Goal: Information Seeking & Learning: Understand process/instructions

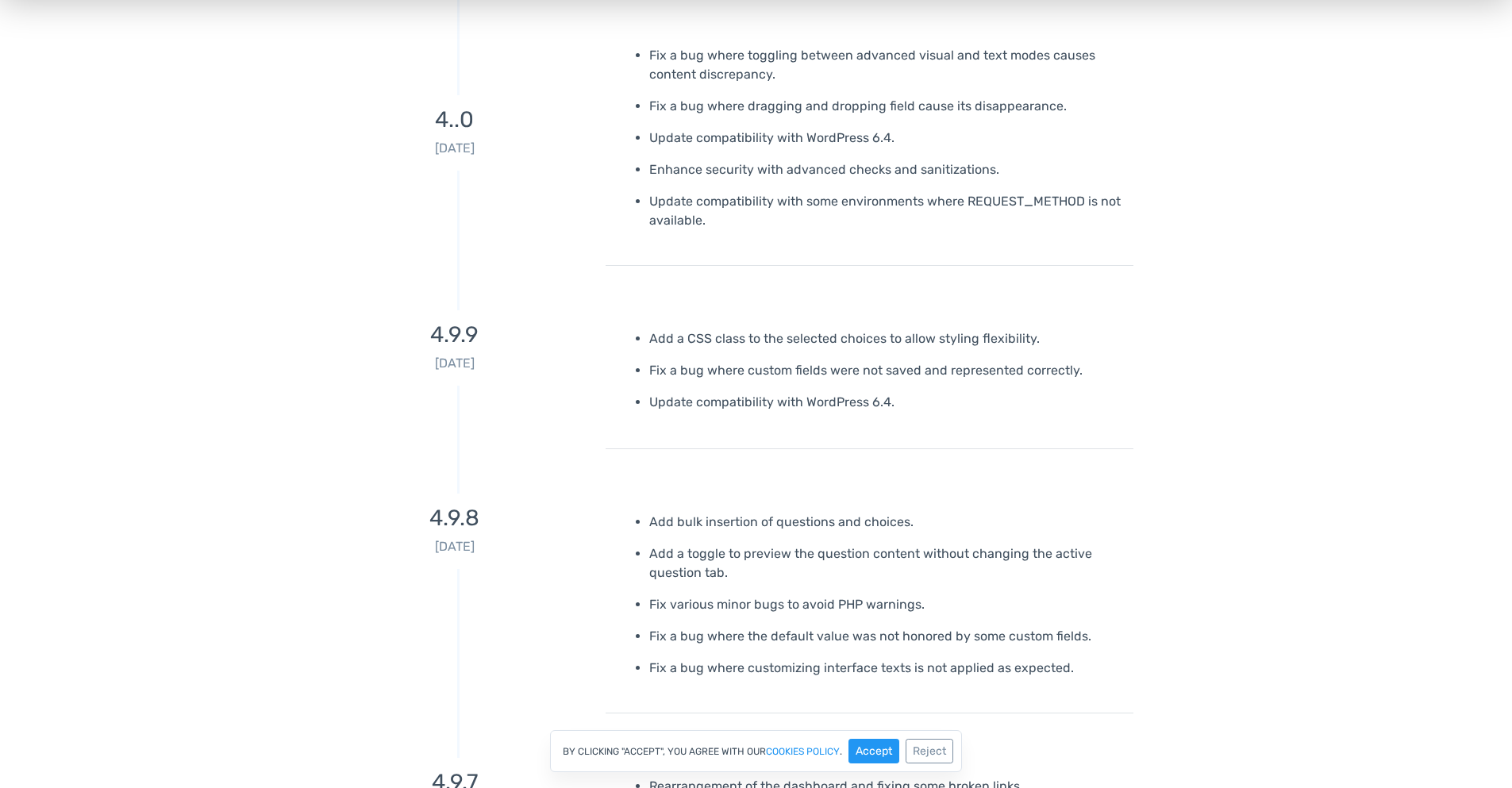
scroll to position [1238, 0]
click at [989, 453] on div "4.9.9 [DATE] Add a CSS class to the selected choices to allow styling flexibili…" at bounding box center [756, 378] width 905 height 183
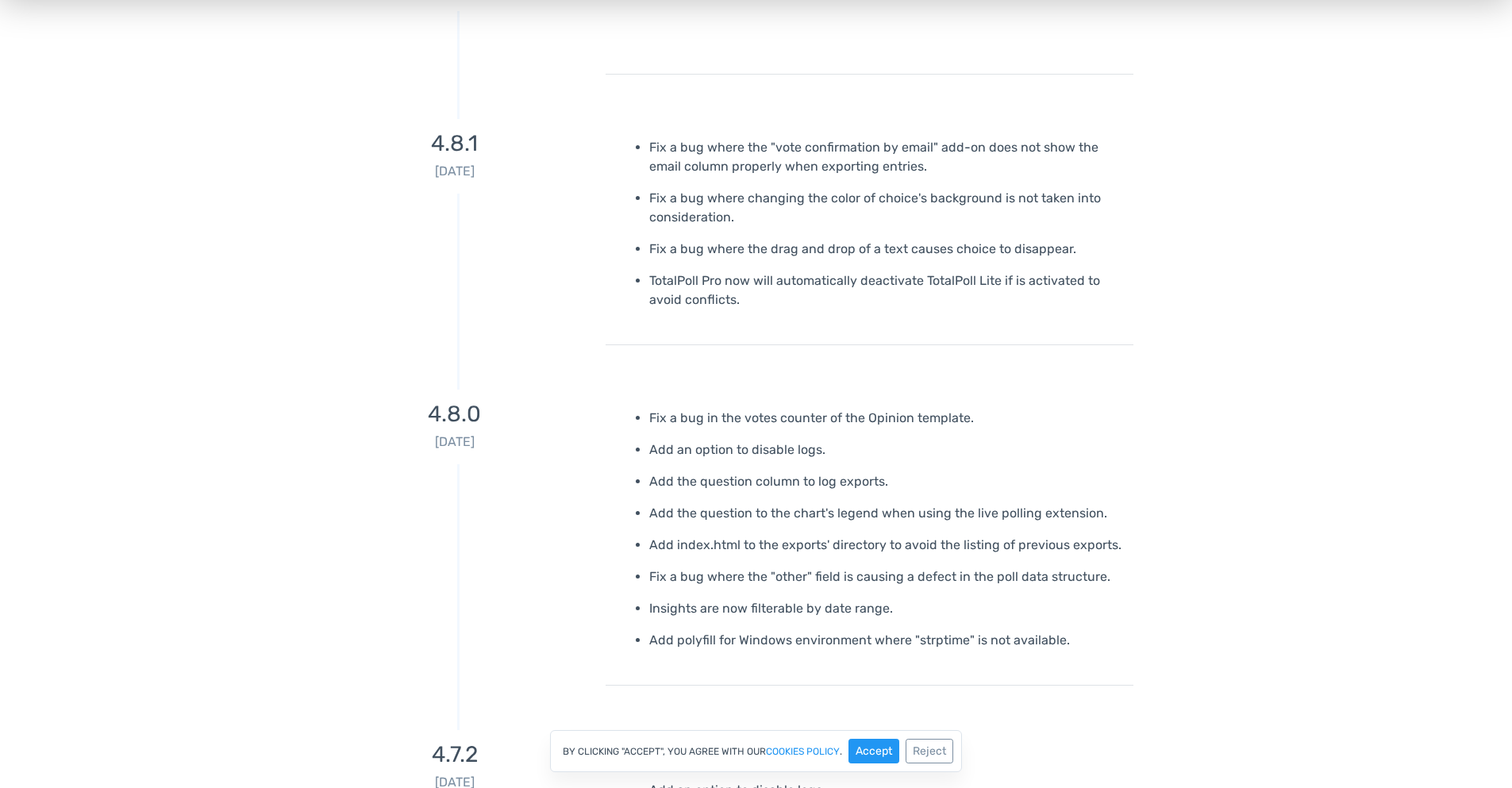
scroll to position [4936, 0]
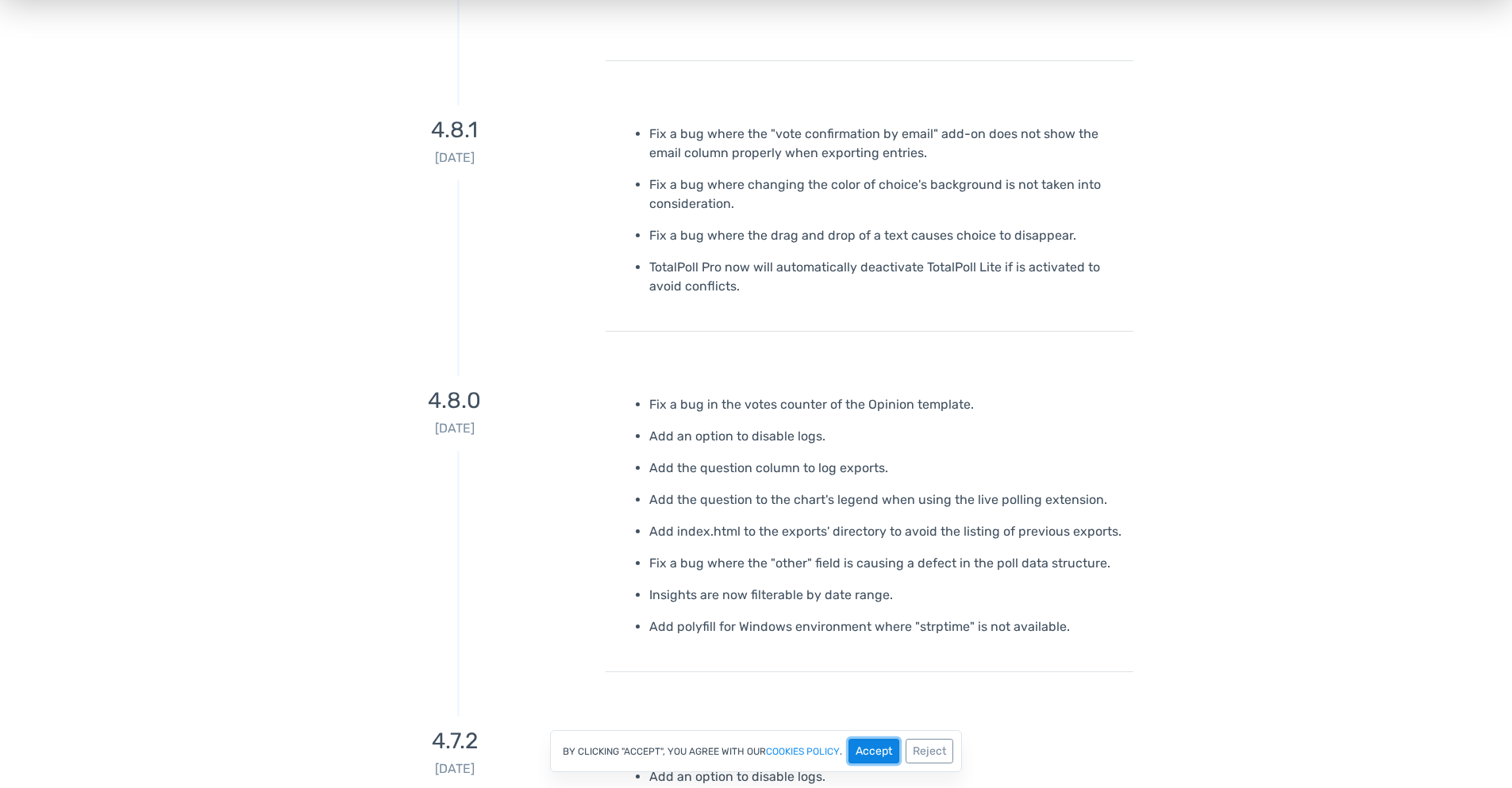
click at [889, 750] on button "Accept" at bounding box center [874, 751] width 51 height 25
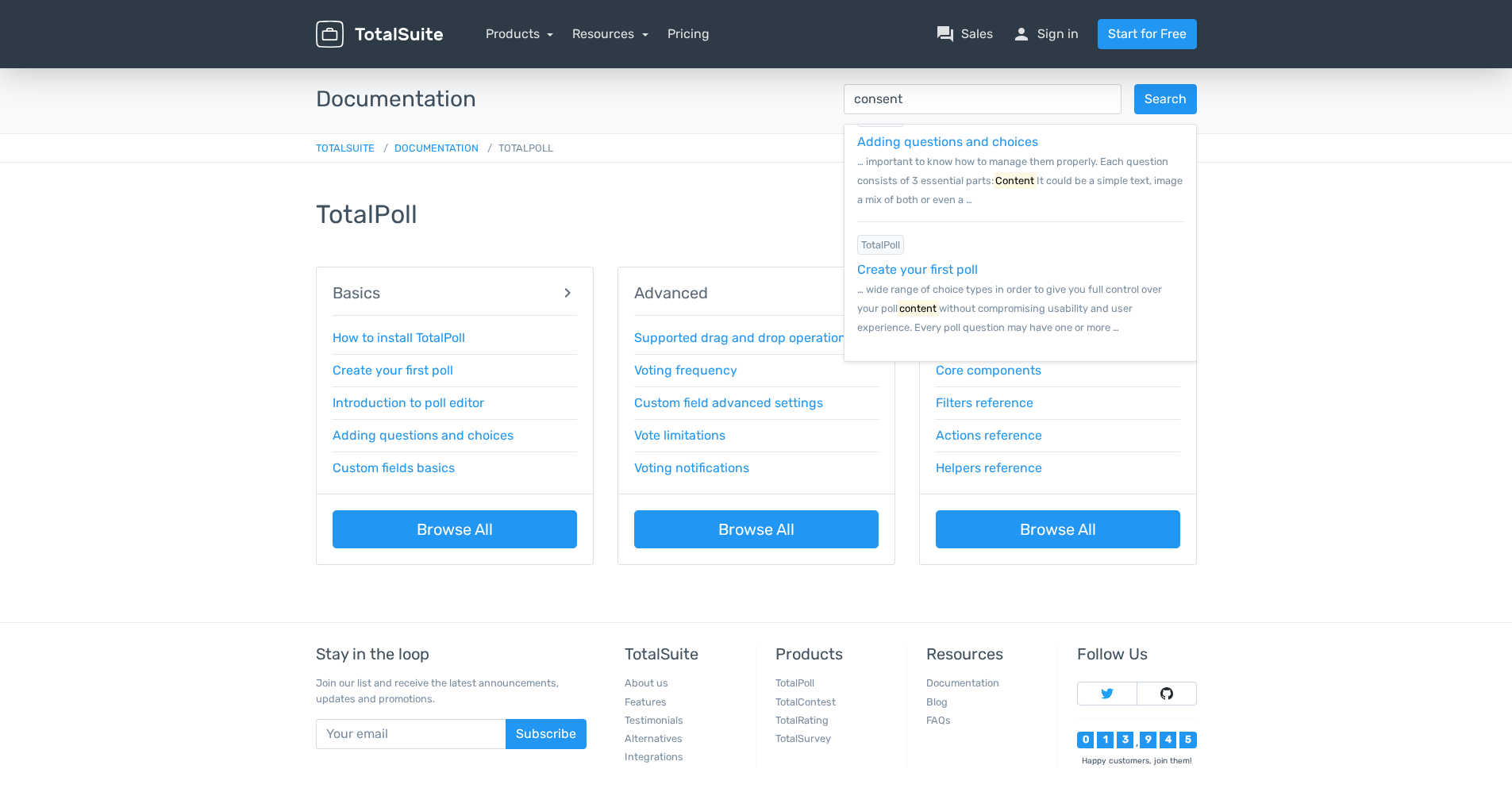
scroll to position [727, 0]
click at [1314, 261] on main "Documentation consent Search TotalPoll Actions reference … actions/admin/entrie…" at bounding box center [756, 344] width 1512 height 557
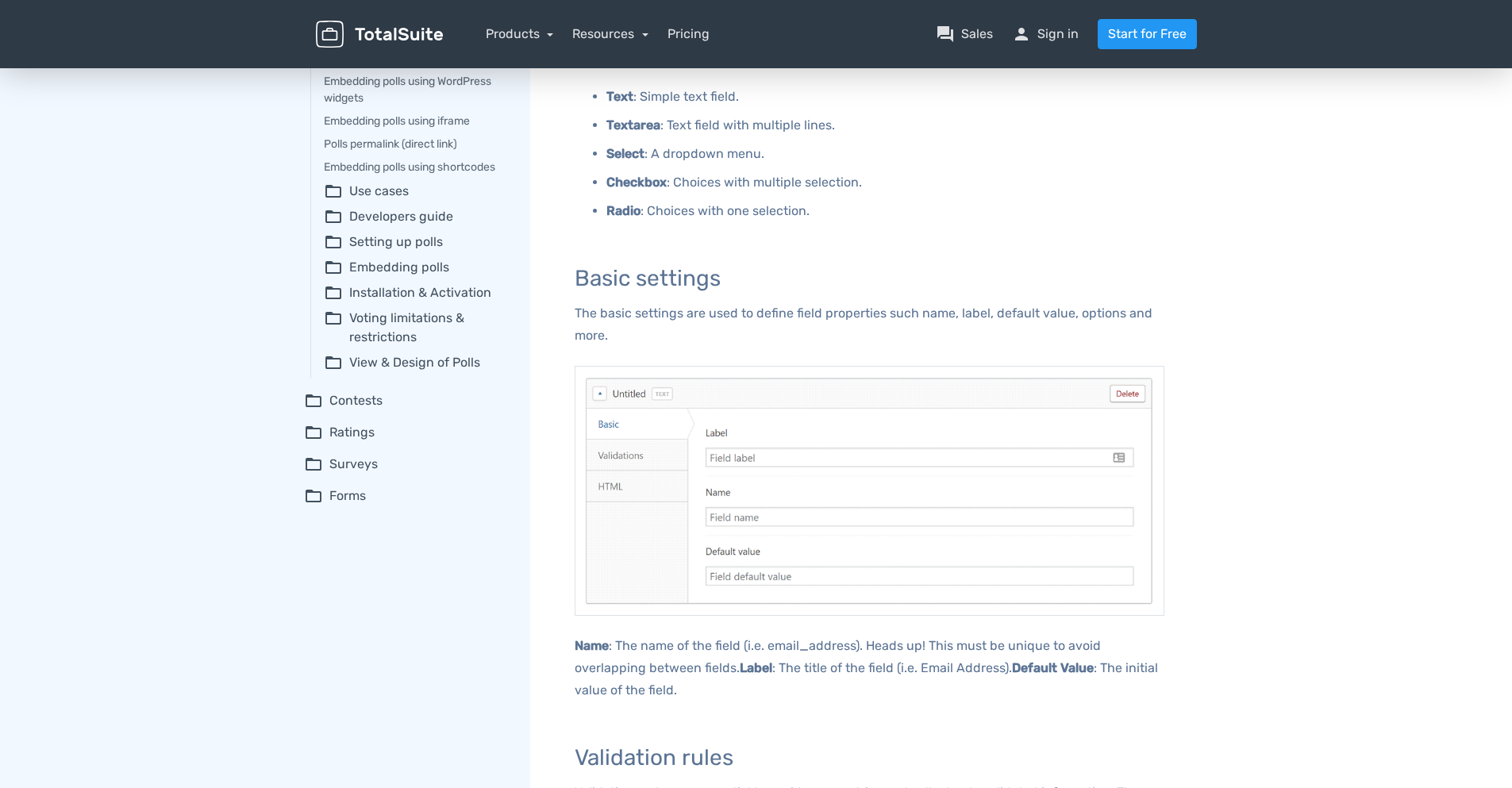
scroll to position [381, 0]
